Goal: Transaction & Acquisition: Purchase product/service

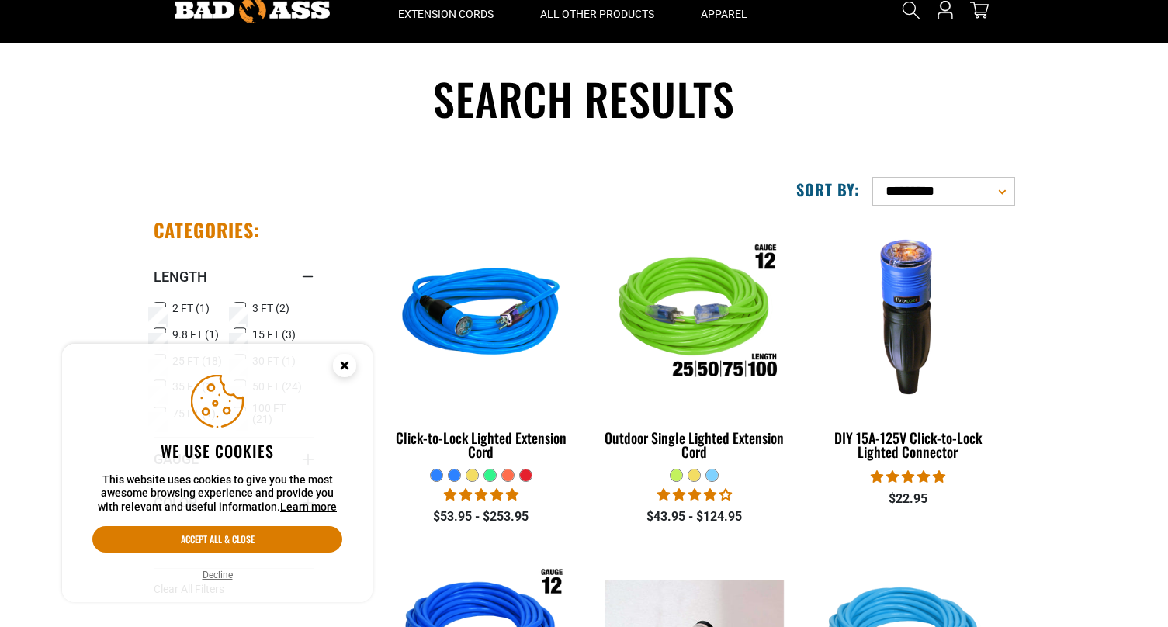
scroll to position [103, 0]
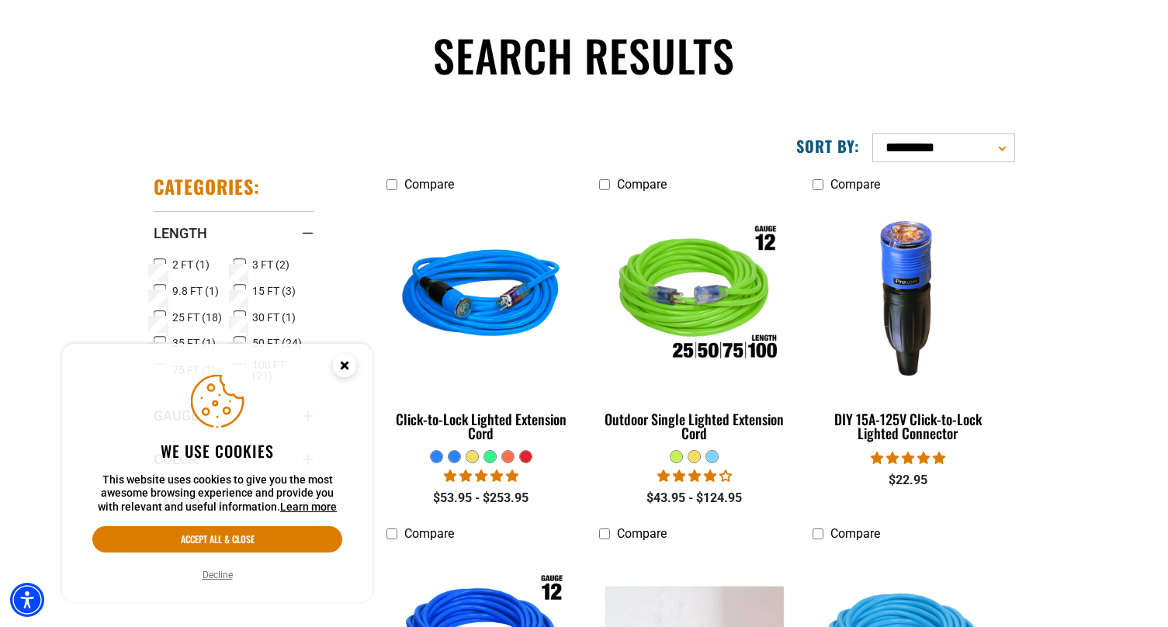
click at [343, 360] on circle "Cookie Consent" at bounding box center [344, 365] width 23 height 23
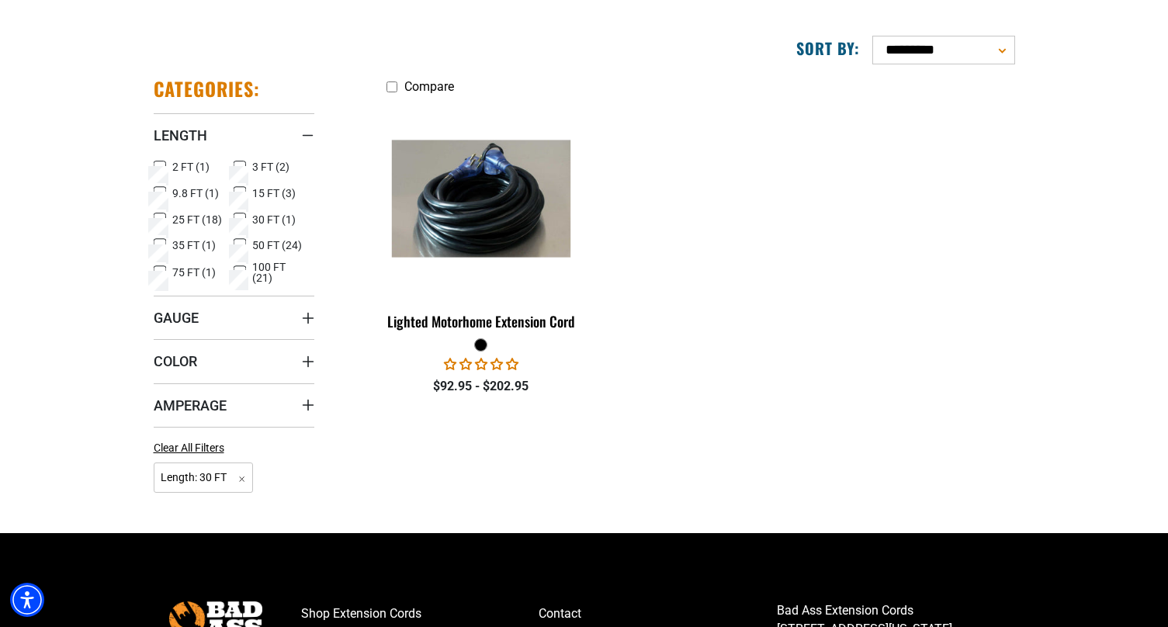
scroll to position [207, 0]
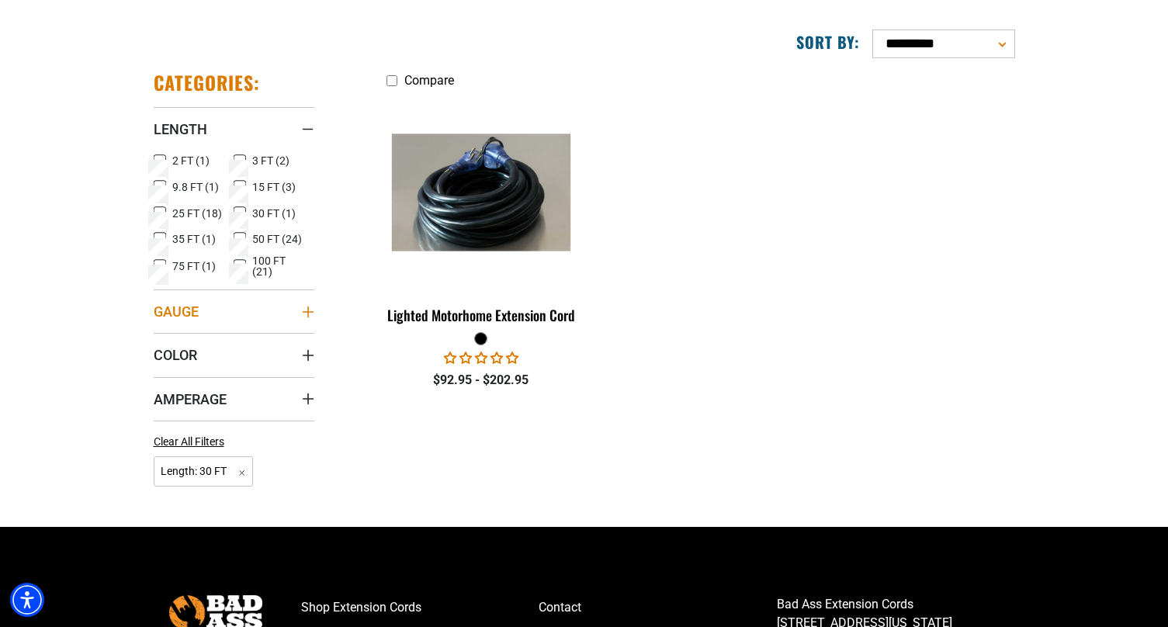
click at [302, 307] on icon "Gauge" at bounding box center [308, 312] width 12 height 12
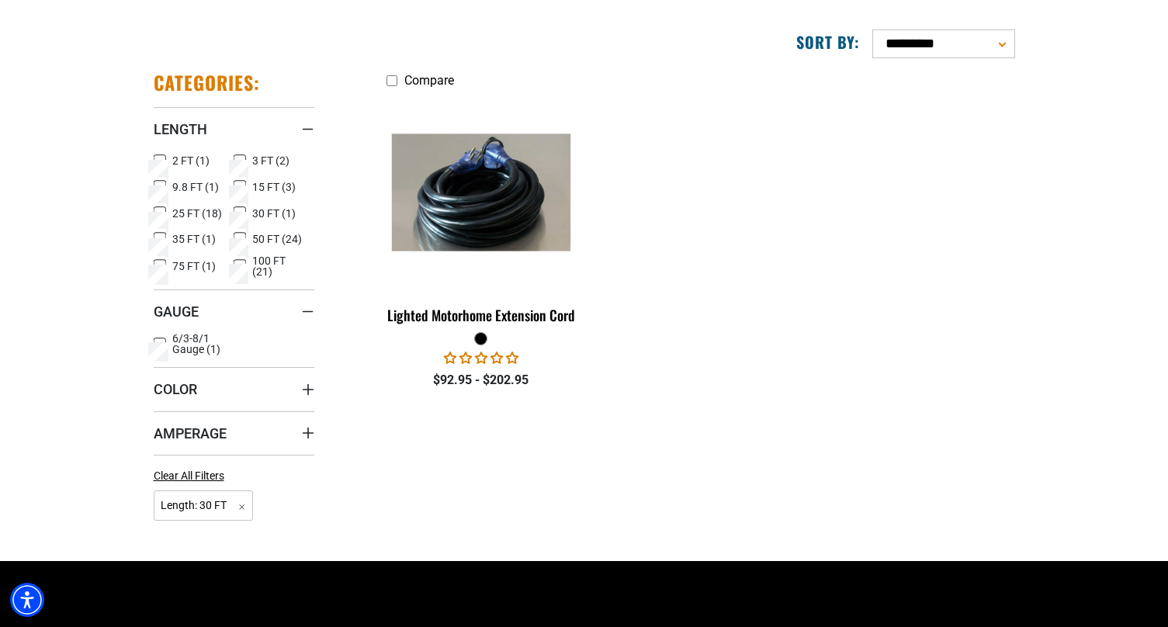
click at [93, 303] on section "**********" at bounding box center [584, 275] width 1168 height 516
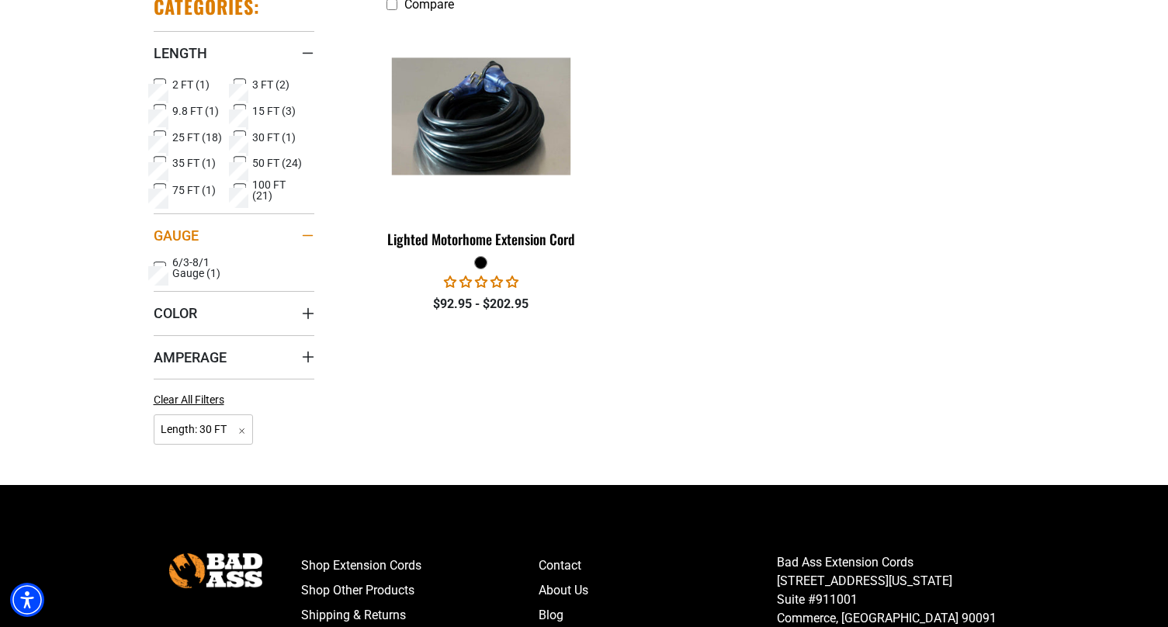
scroll to position [285, 0]
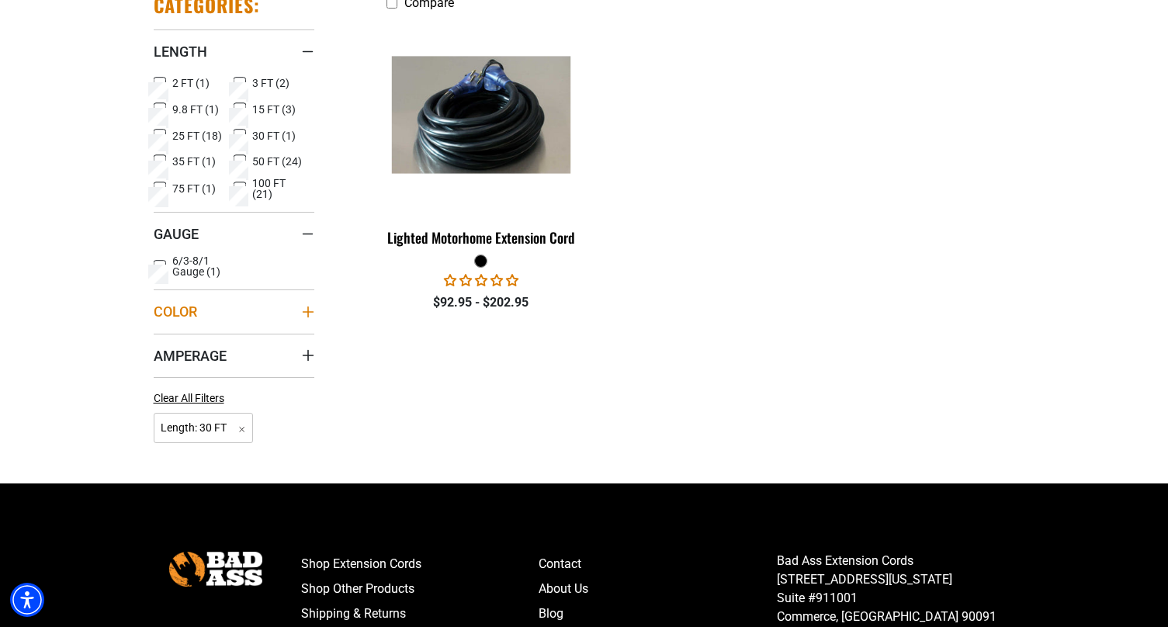
click at [282, 313] on summary "Color" at bounding box center [234, 310] width 161 height 43
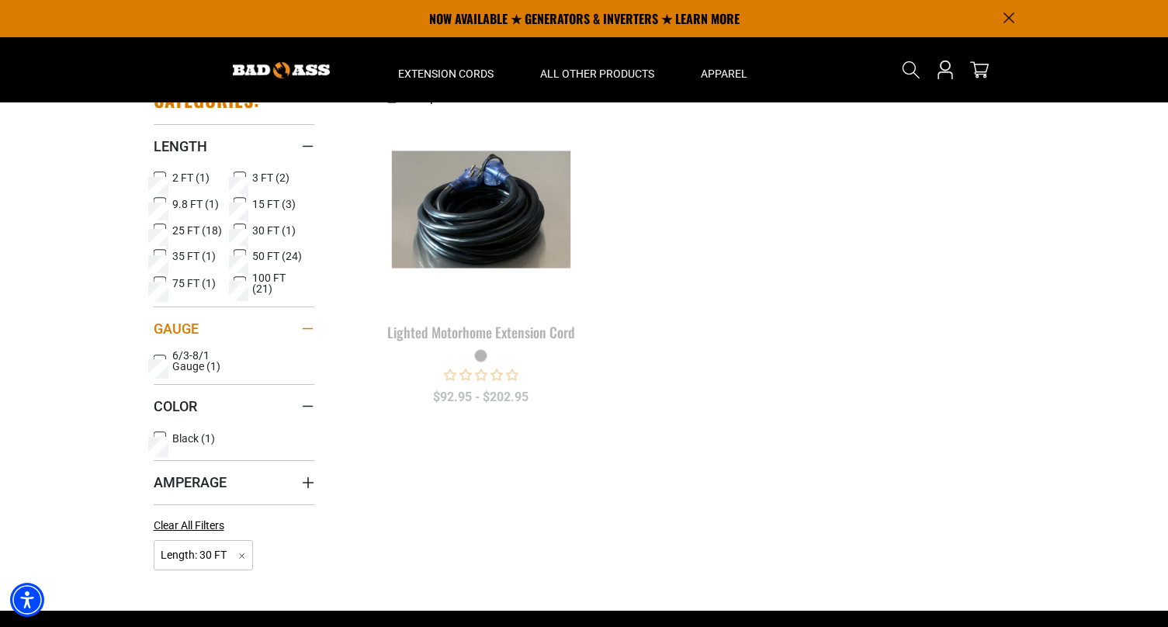
scroll to position [181, 0]
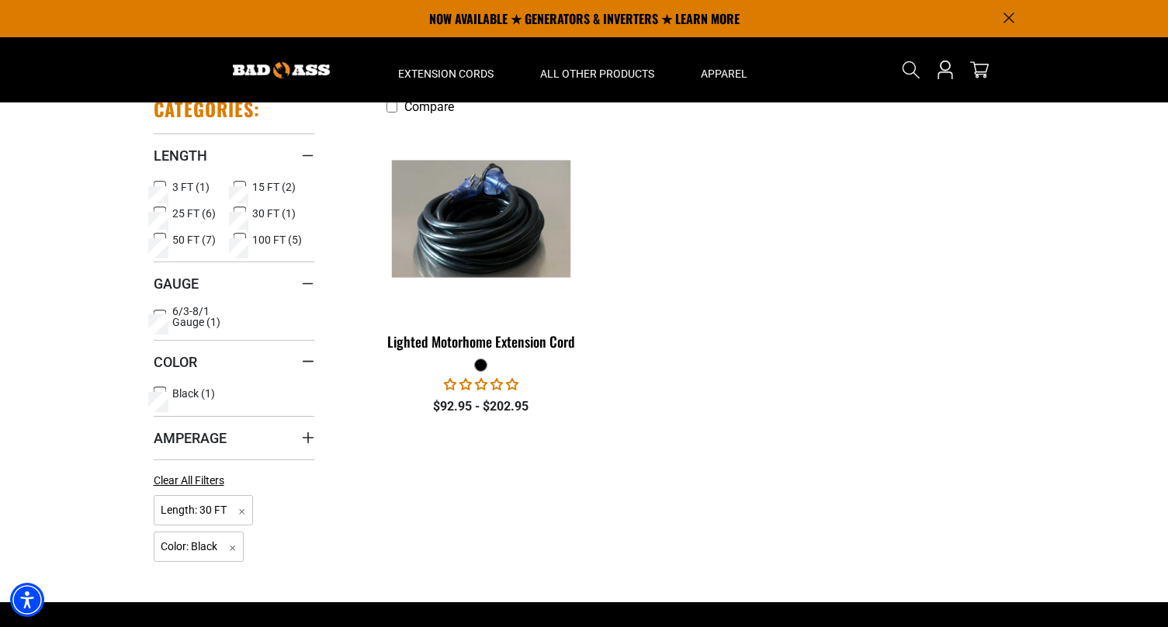
click at [239, 210] on icon at bounding box center [239, 213] width 9 height 9
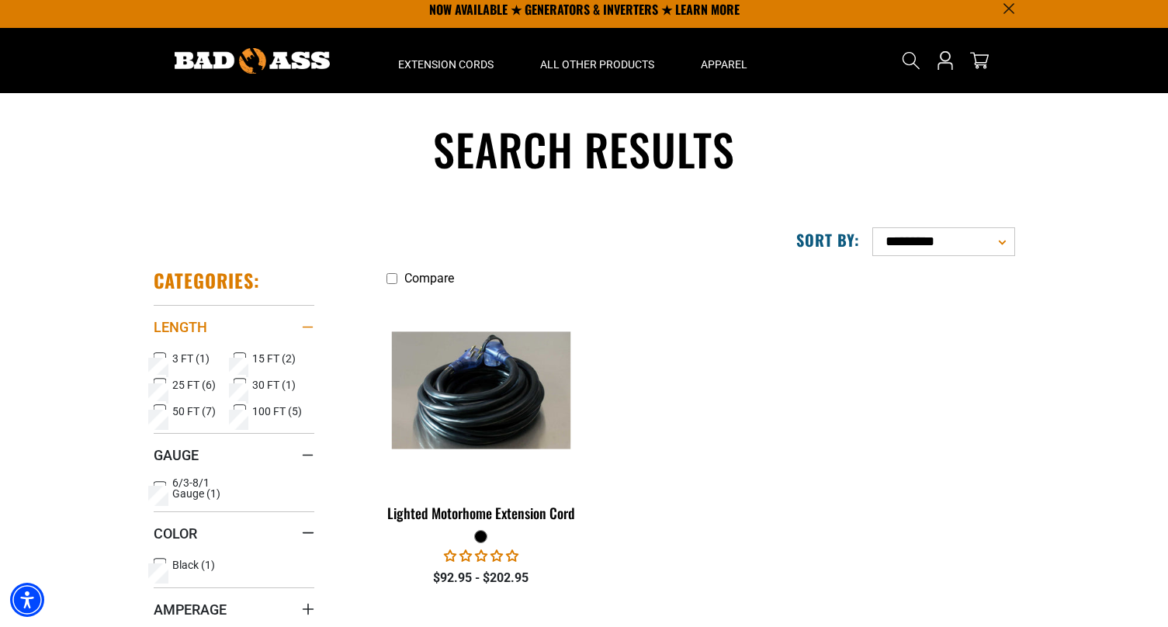
scroll to position [0, 0]
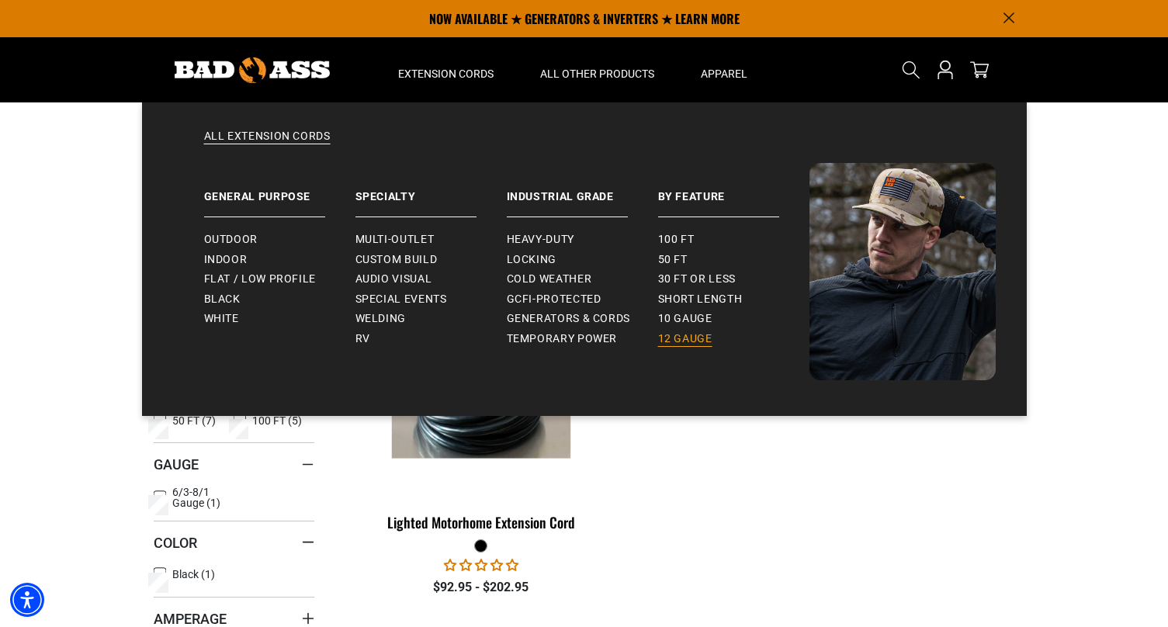
click at [694, 340] on span "12 gauge" at bounding box center [685, 339] width 54 height 14
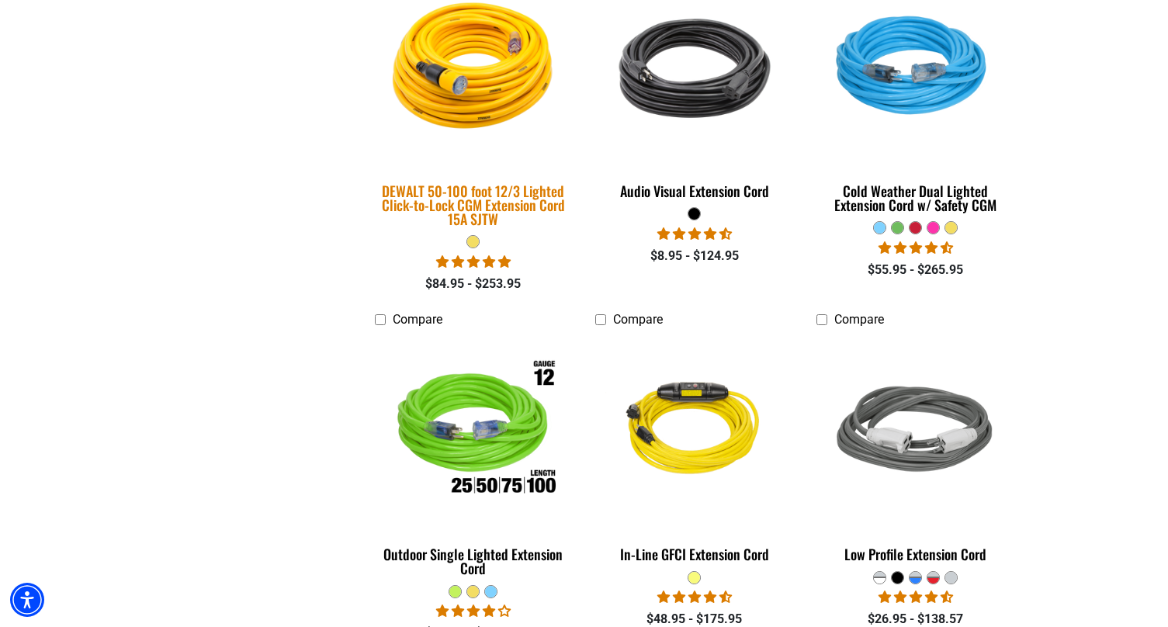
scroll to position [853, 0]
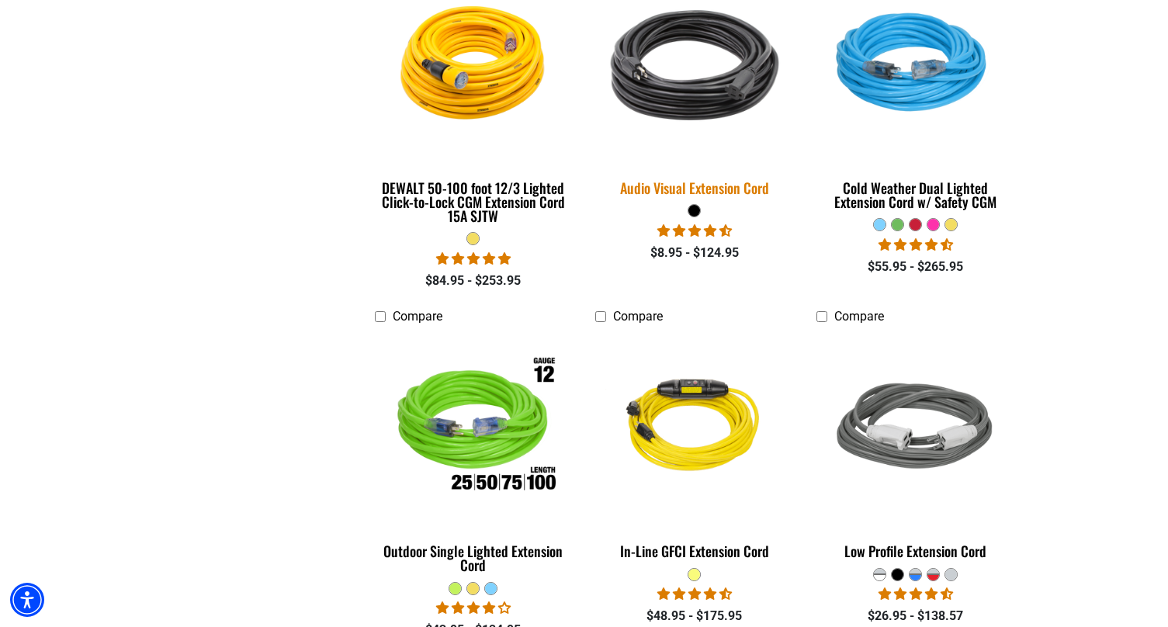
click at [690, 87] on img at bounding box center [694, 65] width 217 height 199
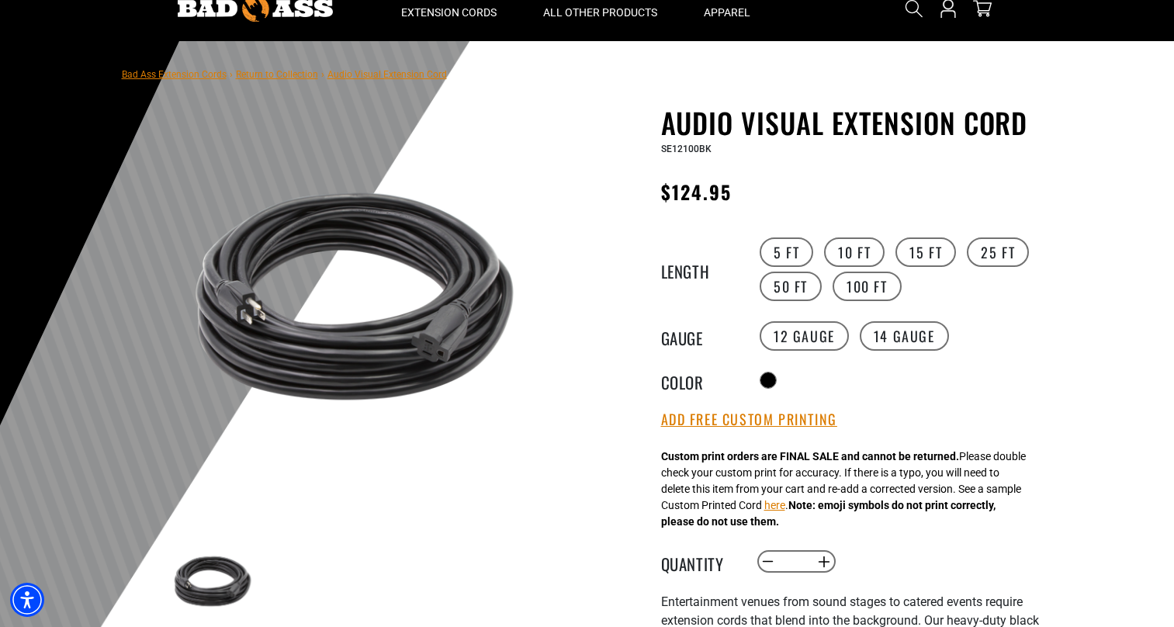
scroll to position [78, 0]
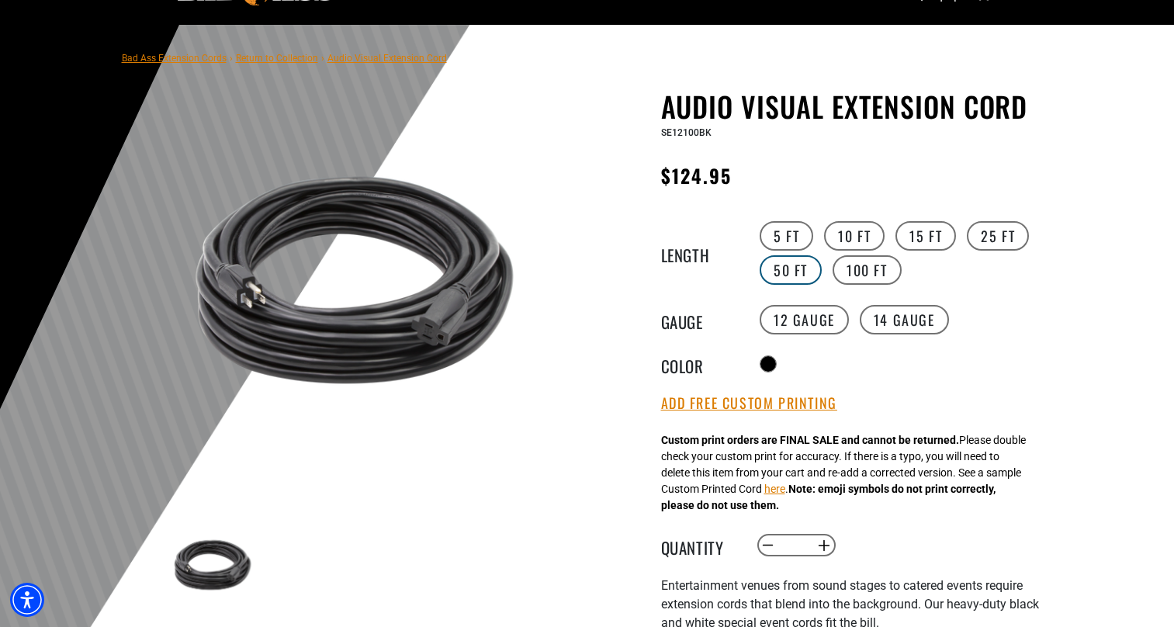
click at [801, 265] on label "50 FT" at bounding box center [791, 269] width 62 height 29
